Goal: Register for event/course

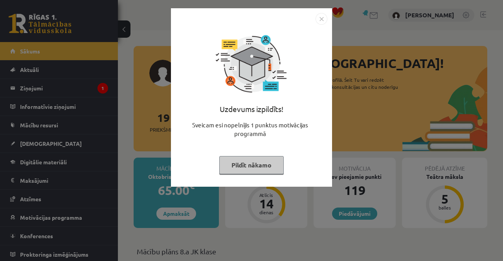
click at [331, 18] on div "Uzdevums izpildīts! Sveicam esi nopelnījis 1 punktus motivācijas programmā Pild…" at bounding box center [251, 97] width 161 height 178
click at [322, 17] on img "Close" at bounding box center [322, 19] width 12 height 12
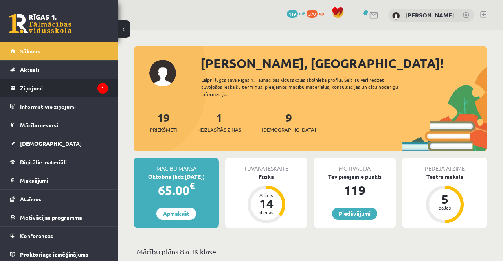
click at [70, 85] on legend "Ziņojumi 1" at bounding box center [64, 88] width 88 height 18
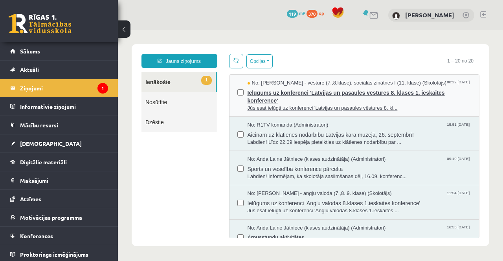
click at [329, 97] on span "Ielūgums uz konferenci 'Latvijas un pasaules vēstures 8. klases 1. ieskaites ko…" at bounding box center [360, 96] width 224 height 18
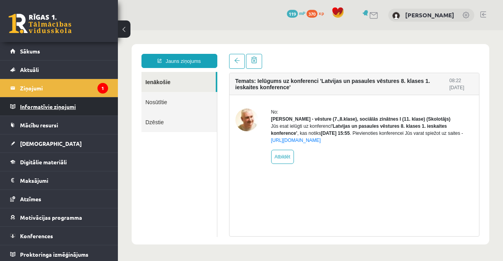
click at [68, 109] on legend "Informatīvie ziņojumi 0" at bounding box center [64, 106] width 88 height 18
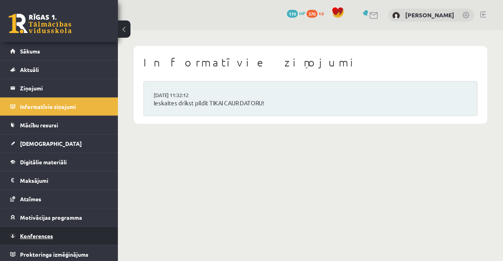
click at [44, 234] on span "Konferences" at bounding box center [36, 235] width 33 height 7
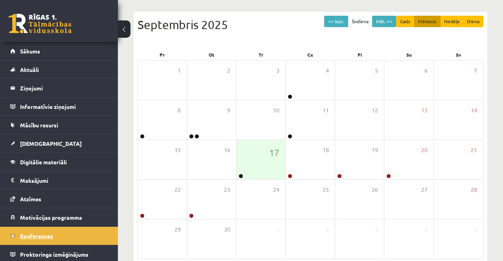
scroll to position [77, 0]
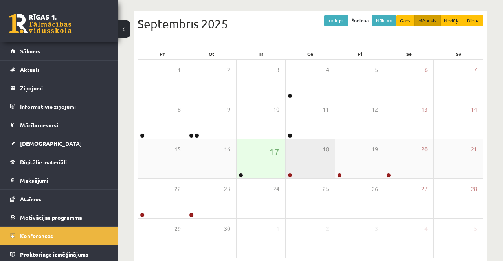
click at [288, 175] on link at bounding box center [290, 175] width 5 height 5
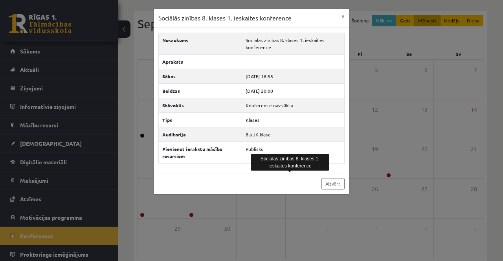
click at [430, 187] on div "Sociālās zinības 8. klases 1. ieskaites konference × Nosaukums Sociālās zinības…" at bounding box center [251, 130] width 503 height 261
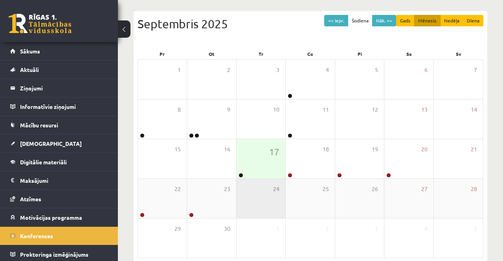
click at [241, 180] on div "24" at bounding box center [261, 198] width 49 height 39
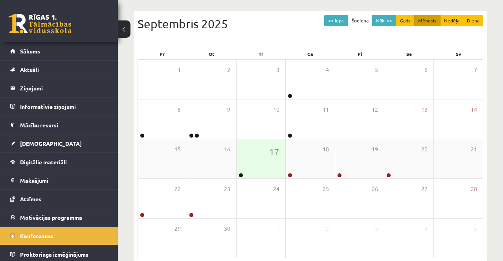
click at [248, 167] on div "17" at bounding box center [261, 158] width 49 height 39
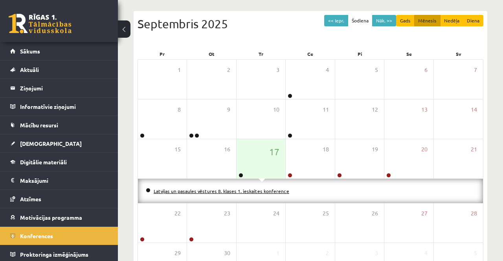
click at [235, 188] on link "Latvijas un pasaules vēstures 8. klases 1. ieskaites konference" at bounding box center [222, 191] width 136 height 6
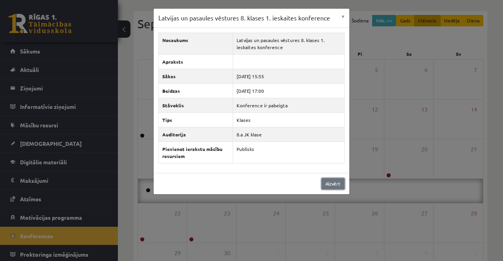
click at [326, 179] on link "Aizvērt" at bounding box center [333, 183] width 23 height 11
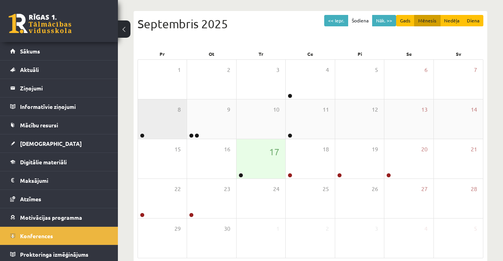
click at [142, 134] on link at bounding box center [142, 135] width 5 height 5
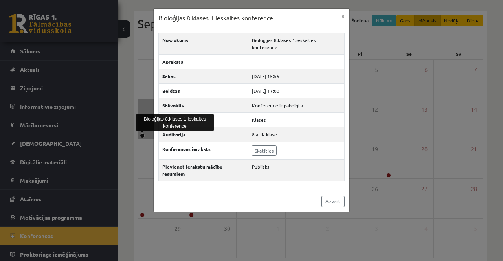
click at [418, 184] on div "Bioloģijas 8.klases 1.ieskaites konference × Nosaukums Bioloģijas 8.klases 1.ie…" at bounding box center [251, 130] width 503 height 261
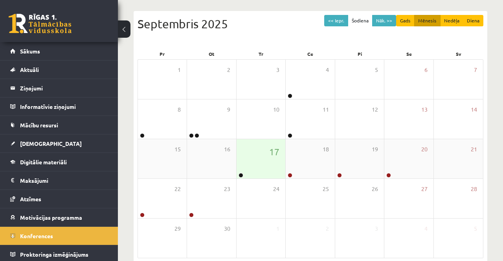
click at [241, 174] on link at bounding box center [241, 175] width 5 height 5
